Goal: Transaction & Acquisition: Purchase product/service

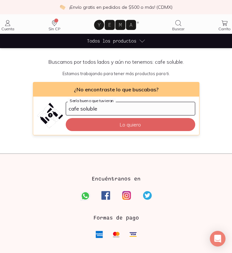
click at [135, 107] on input "cafe soluble" at bounding box center [130, 108] width 129 height 13
drag, startPoint x: 135, startPoint y: 108, endPoint x: 85, endPoint y: 109, distance: 50.4
click at [85, 109] on input "cafe soluble" at bounding box center [130, 108] width 129 height 13
type input "cafe"
click button "Lo quiero" at bounding box center [130, 124] width 129 height 13
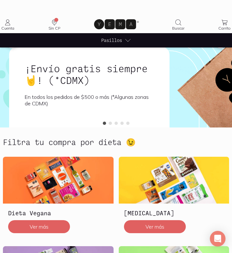
click at [180, 20] on icon "Buscar" at bounding box center [178, 23] width 6 height 6
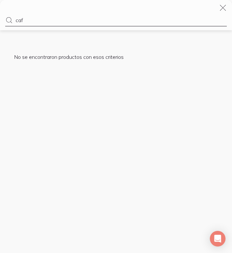
type input "cafe"
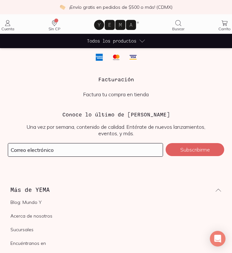
scroll to position [812, 0]
